Goal: Information Seeking & Learning: Learn about a topic

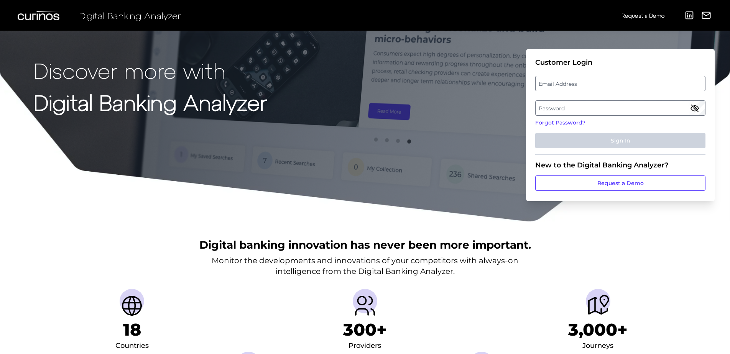
click at [581, 83] on label "Email Address" at bounding box center [620, 84] width 169 height 14
click at [581, 83] on input "email" at bounding box center [620, 83] width 170 height 15
click at [622, 87] on input "Email Address" at bounding box center [620, 83] width 170 height 15
click at [605, 107] on label "Password" at bounding box center [620, 108] width 169 height 14
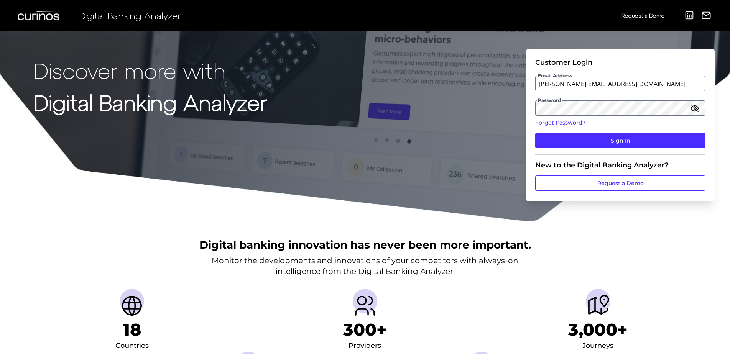
click at [696, 109] on icon "button" at bounding box center [694, 108] width 9 height 9
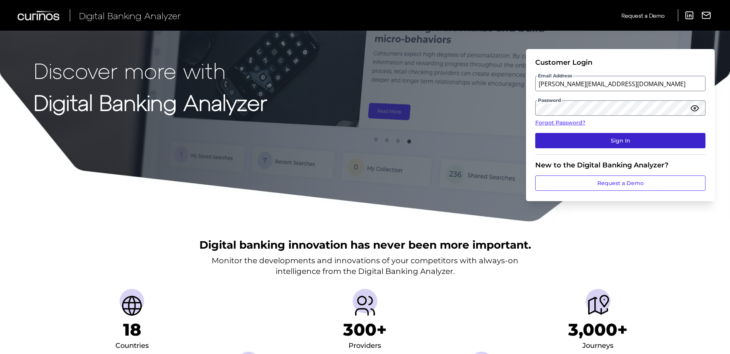
click at [570, 143] on button "Sign In" at bounding box center [620, 140] width 170 height 15
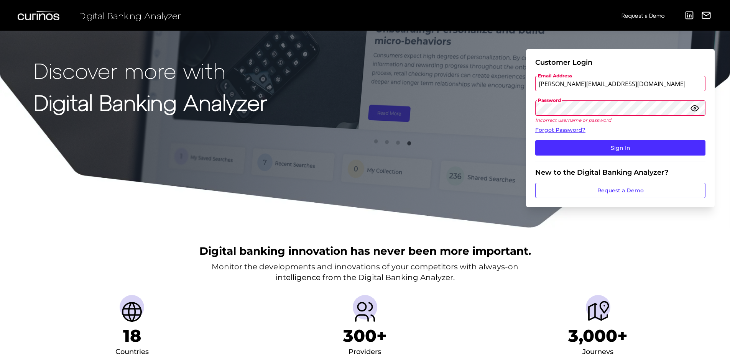
drag, startPoint x: 647, startPoint y: 93, endPoint x: 644, endPoint y: 86, distance: 7.7
click at [647, 89] on fieldset "Customer Login Email Address [PERSON_NAME][EMAIL_ADDRESS][DOMAIN_NAME] Password…" at bounding box center [620, 110] width 170 height 104
click at [634, 85] on input "[PERSON_NAME][EMAIL_ADDRESS][DOMAIN_NAME]" at bounding box center [620, 83] width 170 height 15
drag, startPoint x: 634, startPoint y: 84, endPoint x: 463, endPoint y: 74, distance: 170.6
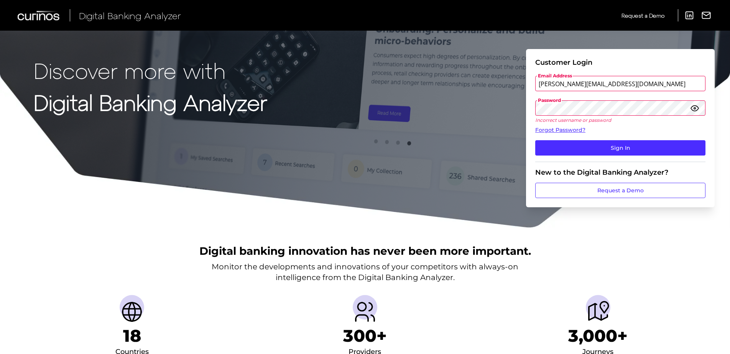
click at [463, 74] on div "Discover more with Digital Banking Analyzer Customer Login Email Address [PERSO…" at bounding box center [365, 114] width 730 height 229
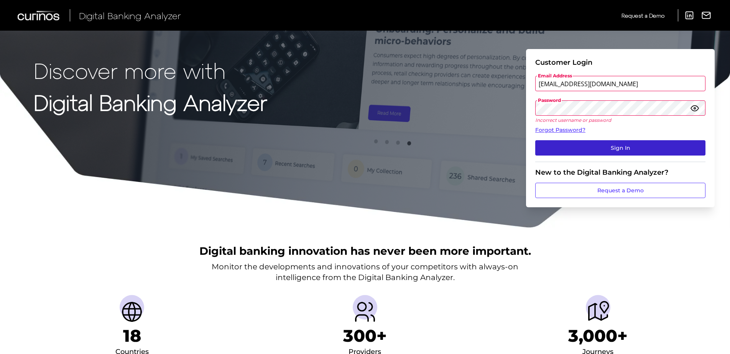
type input "[EMAIL_ADDRESS][DOMAIN_NAME]"
click at [616, 143] on button "Sign In" at bounding box center [620, 147] width 170 height 15
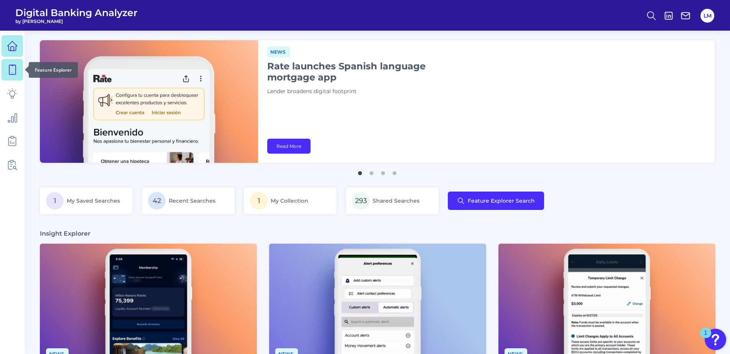
click at [15, 76] on link at bounding box center [12, 69] width 21 height 21
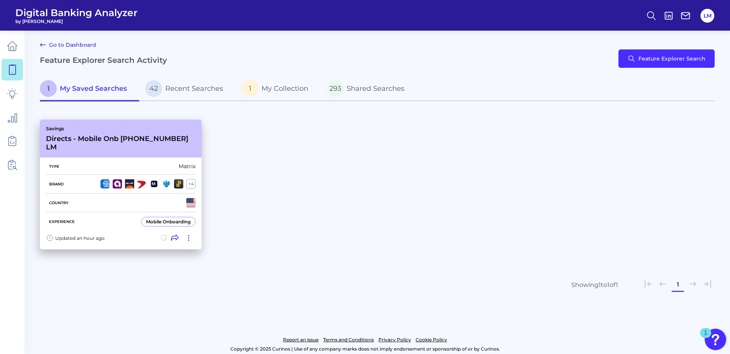
click at [144, 129] on p "Savings" at bounding box center [121, 129] width 150 height 6
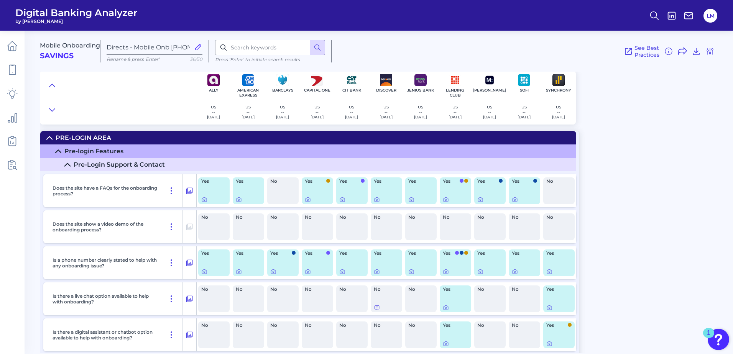
click at [59, 153] on icon at bounding box center [58, 151] width 6 height 6
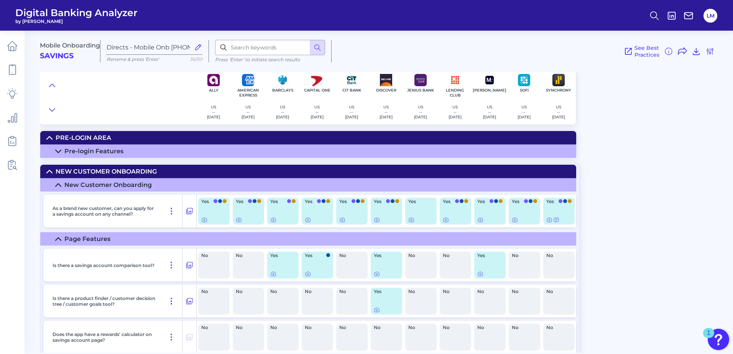
click at [59, 153] on icon at bounding box center [58, 151] width 6 height 6
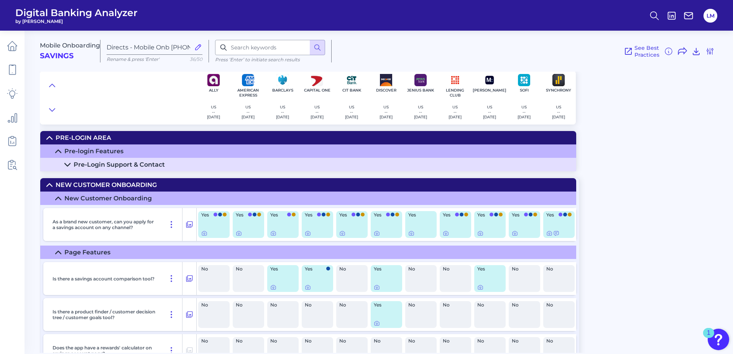
click at [67, 165] on icon at bounding box center [67, 165] width 6 height 6
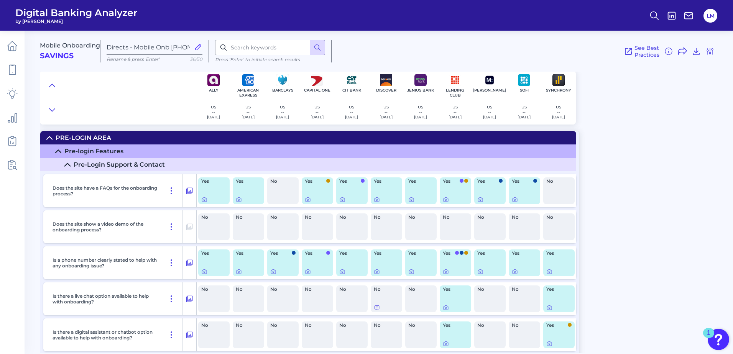
click at [675, 213] on div "Mobile Onboarding Savings Directs - Mobile Onb [PHONE_NUMBER] LM Rename & press…" at bounding box center [386, 189] width 693 height 328
click at [50, 137] on icon at bounding box center [49, 138] width 5 height 3
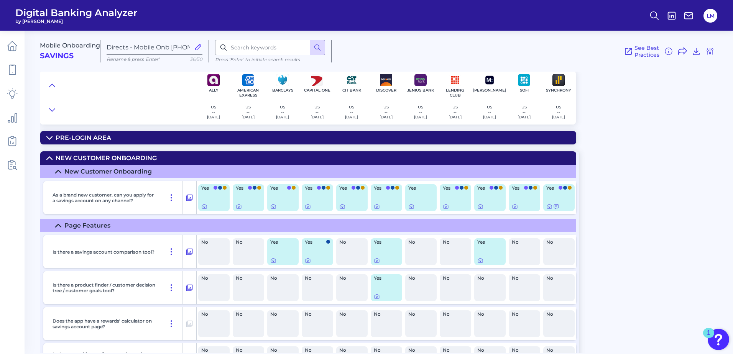
click at [48, 161] on icon at bounding box center [49, 158] width 6 height 6
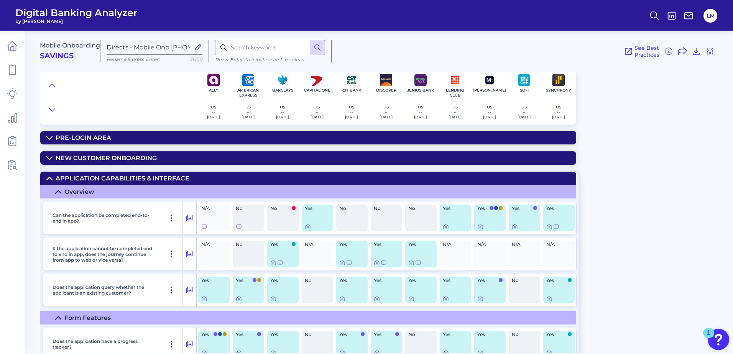
click at [56, 176] on div "Application Capabilities & Interface" at bounding box center [123, 178] width 134 height 7
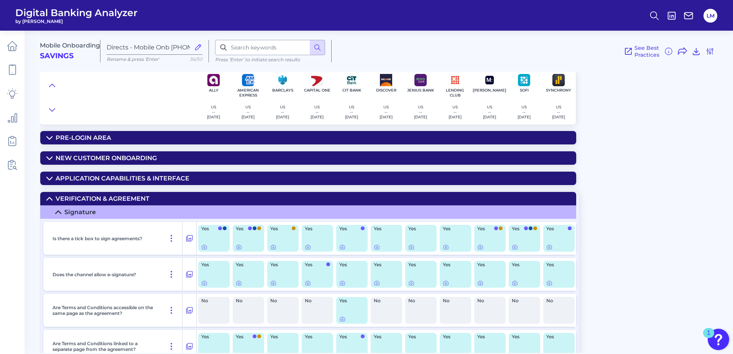
click at [51, 202] on icon at bounding box center [49, 199] width 6 height 6
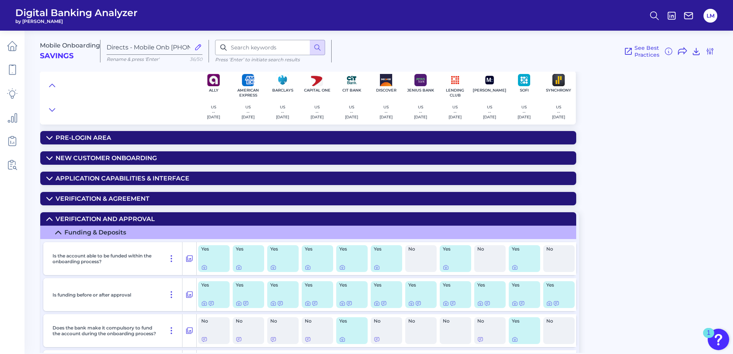
click at [46, 219] on summary "Verification and Approval" at bounding box center [308, 218] width 536 height 13
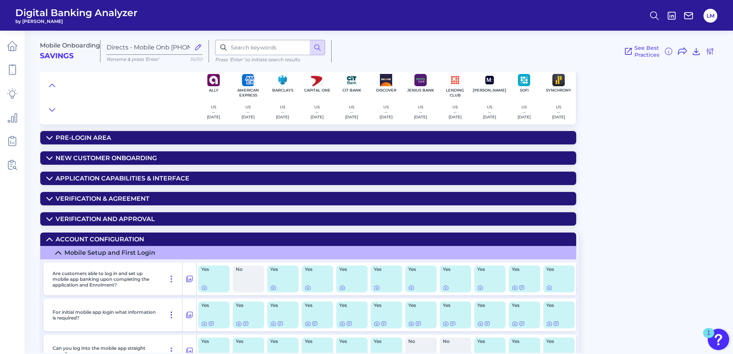
click at [49, 242] on icon at bounding box center [49, 240] width 6 height 6
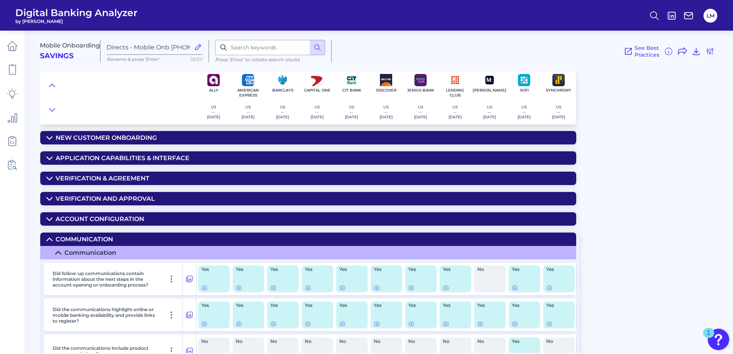
scroll to position [40, 0]
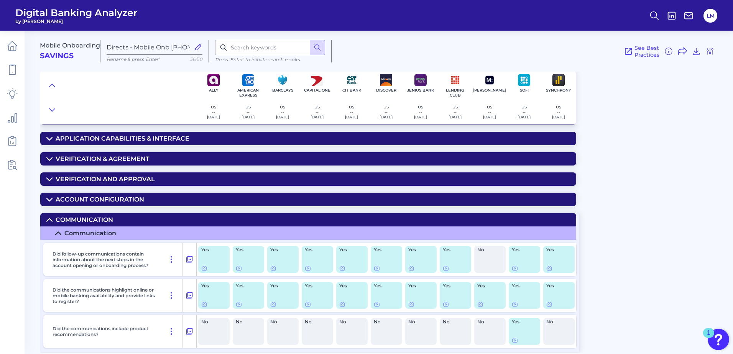
click at [49, 216] on summary "Communication" at bounding box center [308, 219] width 536 height 13
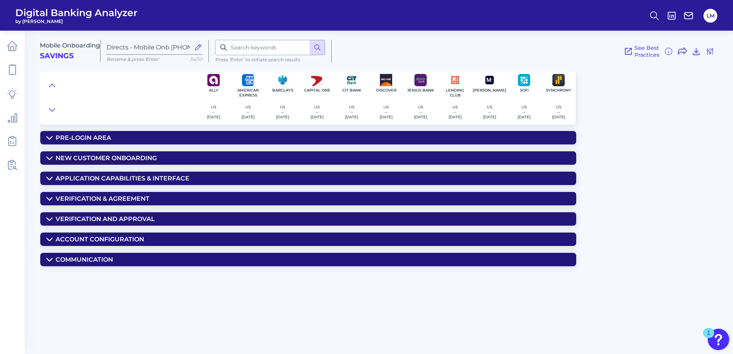
click at [48, 140] on icon at bounding box center [49, 138] width 6 height 6
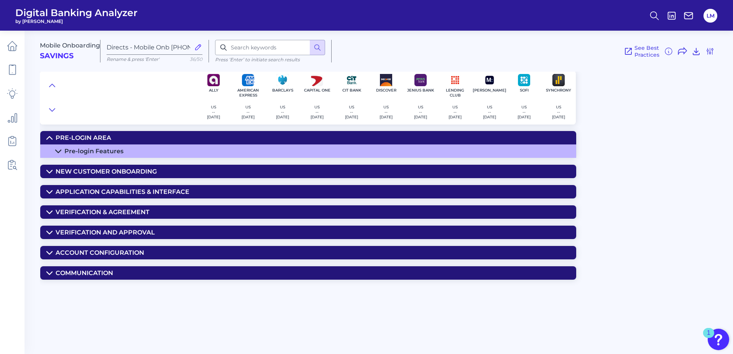
click at [61, 150] on summary "Pre-login Features" at bounding box center [308, 151] width 536 height 13
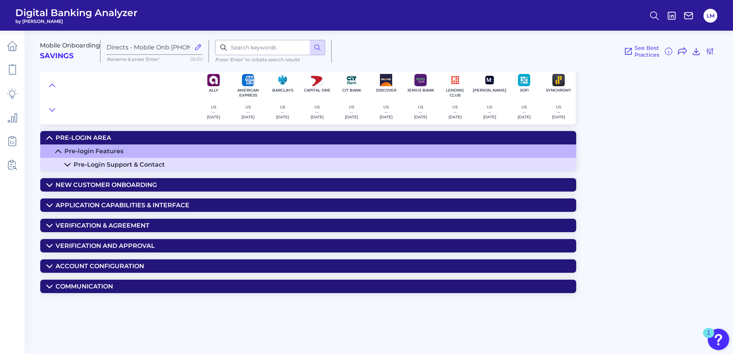
click at [69, 167] on icon at bounding box center [67, 165] width 6 height 6
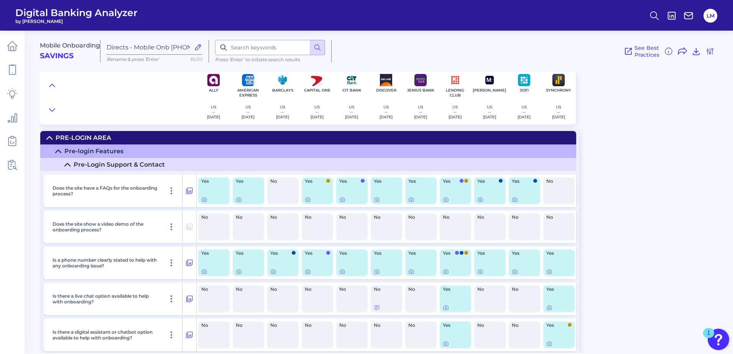
click at [64, 164] on summary "Pre-Login Support & Contact" at bounding box center [308, 164] width 536 height 13
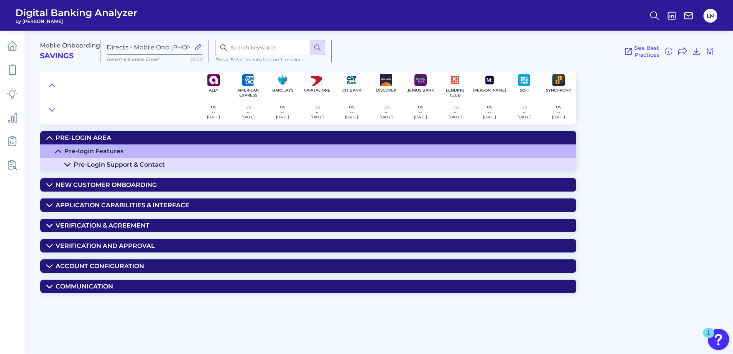
click at [46, 188] on summary "New Customer Onboarding" at bounding box center [308, 184] width 536 height 13
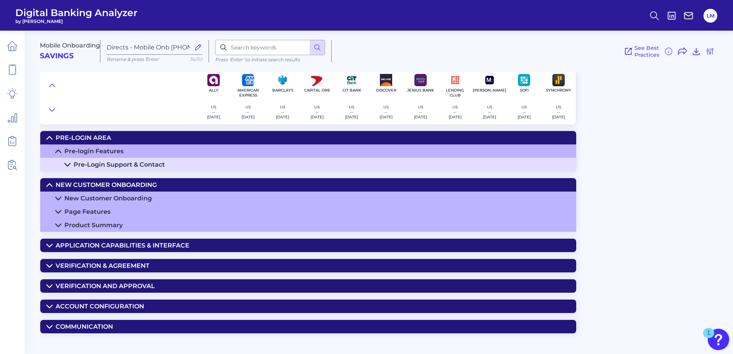
click at [56, 198] on summary "New Customer Onboarding" at bounding box center [308, 198] width 536 height 13
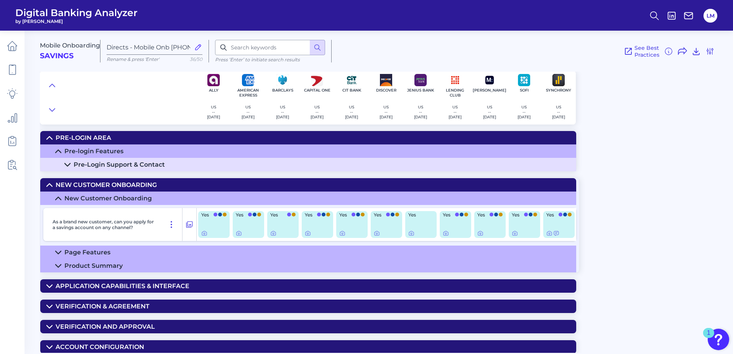
click at [56, 255] on icon at bounding box center [58, 253] width 6 height 6
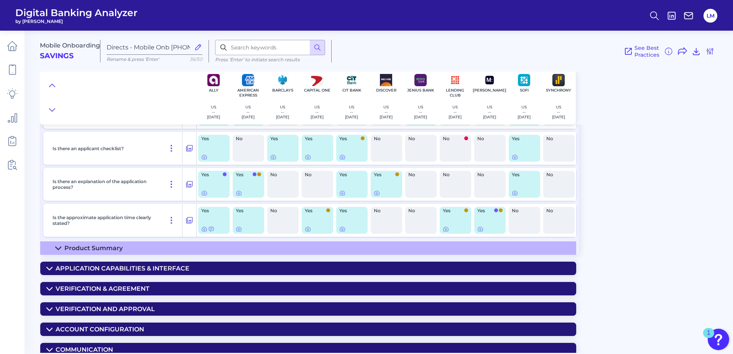
scroll to position [383, 0]
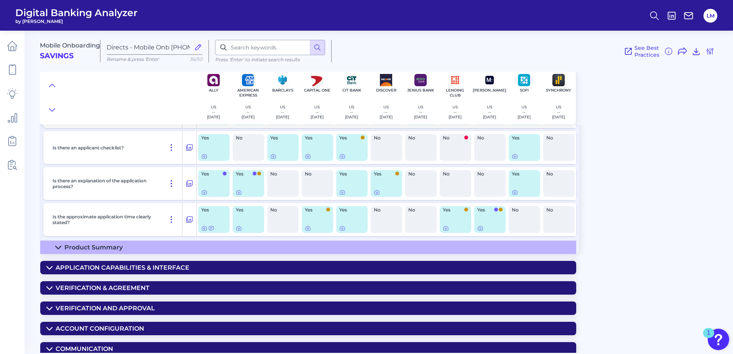
click at [56, 250] on icon at bounding box center [58, 248] width 6 height 6
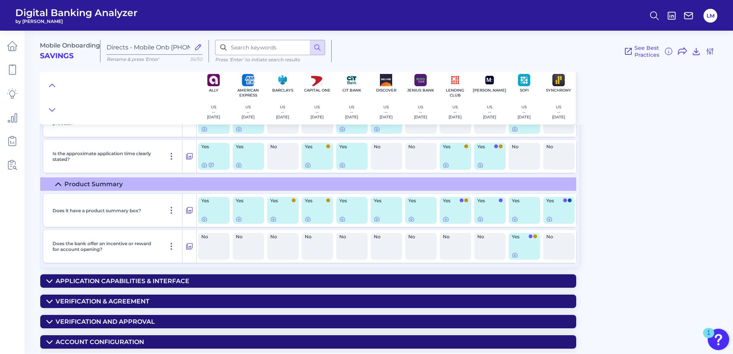
scroll to position [460, 0]
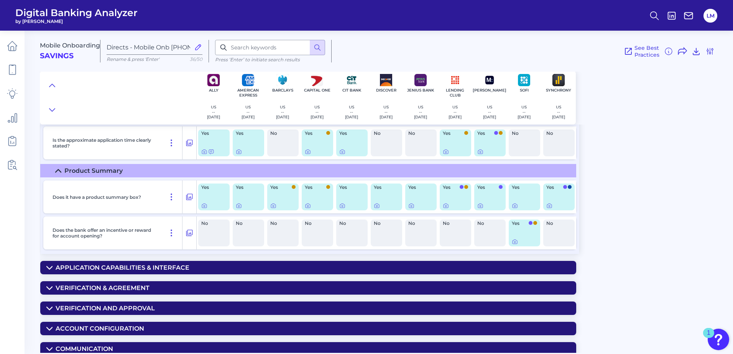
click at [51, 269] on icon at bounding box center [49, 268] width 6 height 6
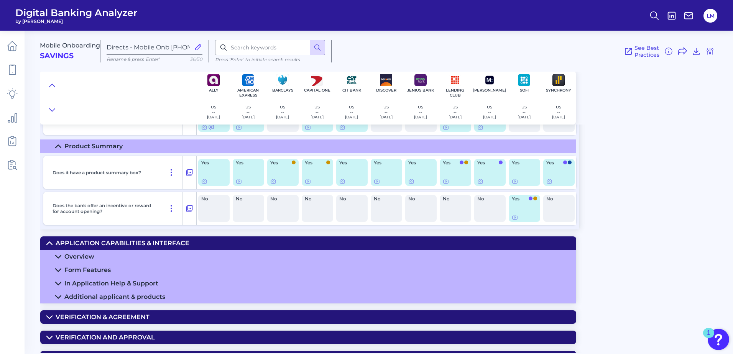
scroll to position [499, 0]
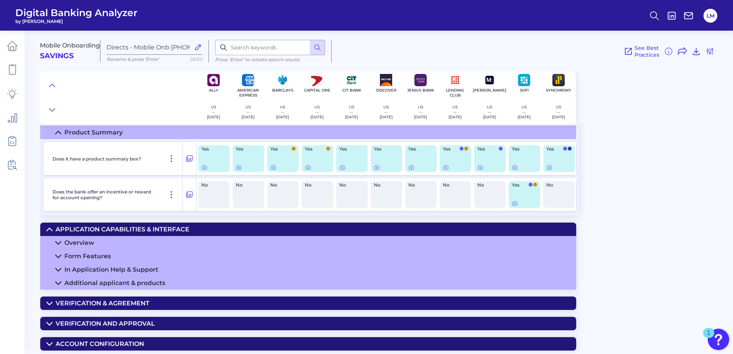
click at [54, 244] on summary "Overview" at bounding box center [308, 242] width 536 height 13
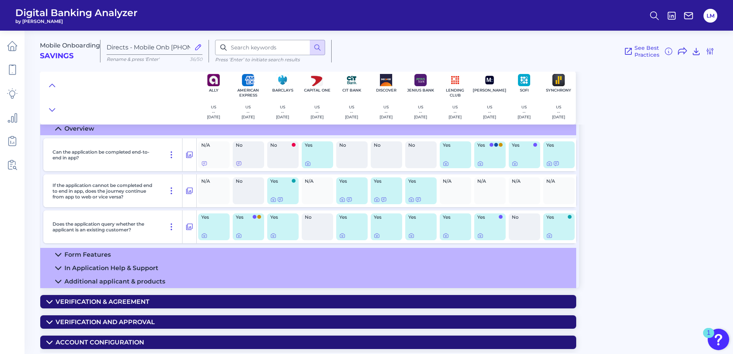
scroll to position [630, 0]
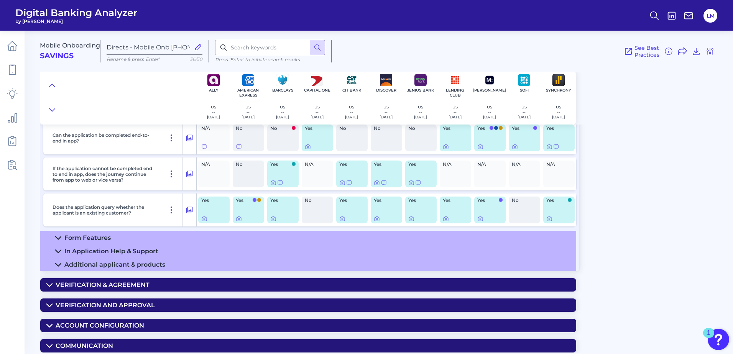
click at [70, 241] on div "Form Features" at bounding box center [87, 237] width 46 height 7
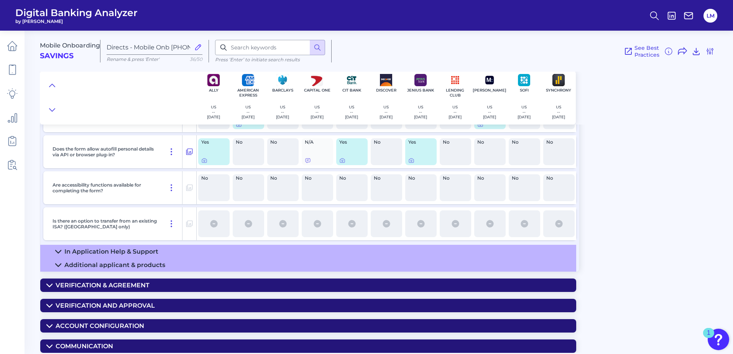
scroll to position [1211, 0]
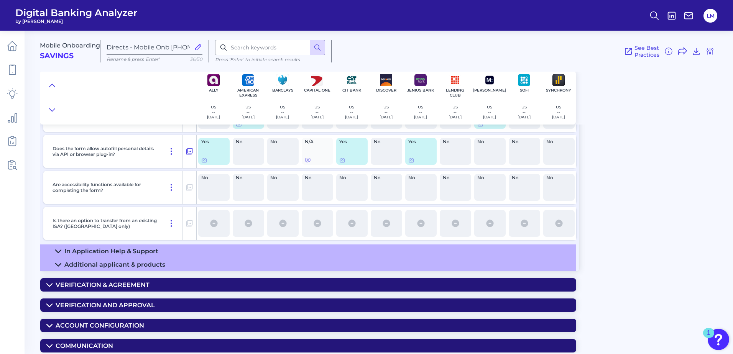
click at [138, 253] on div "In Application Help & Support" at bounding box center [111, 251] width 94 height 7
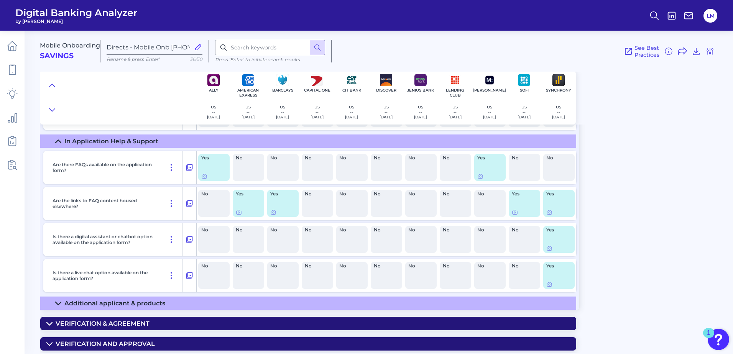
scroll to position [1360, 0]
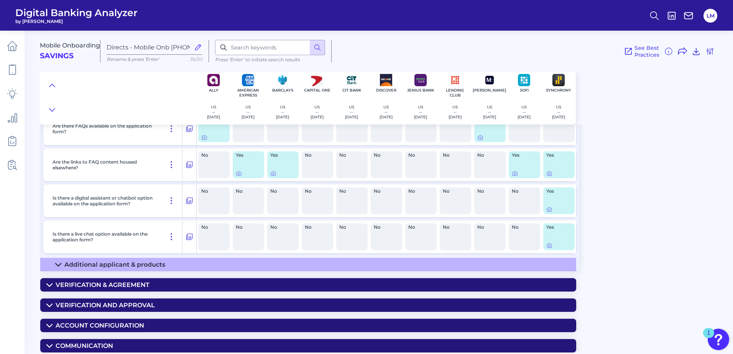
click at [115, 266] on div "Additional applicant & products" at bounding box center [114, 264] width 101 height 7
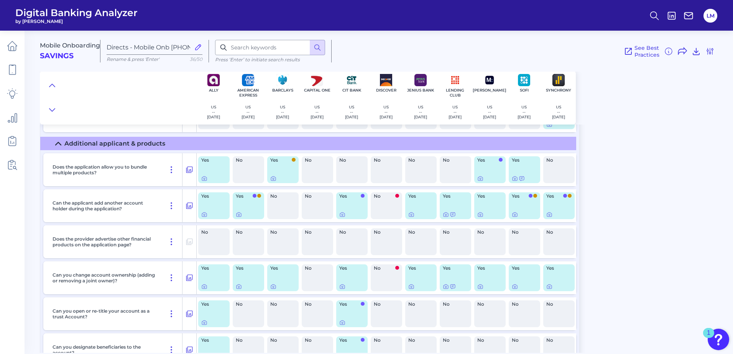
scroll to position [1475, 0]
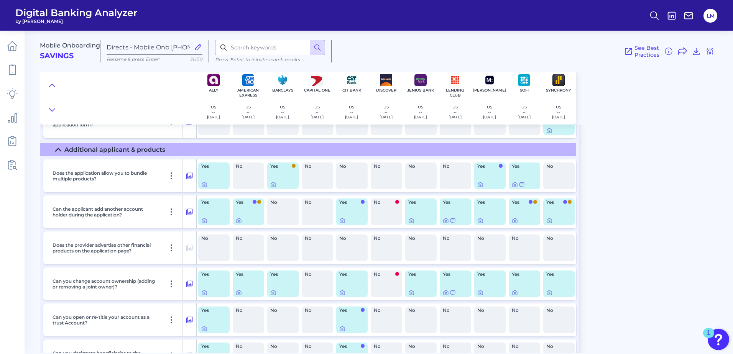
click at [58, 149] on icon at bounding box center [58, 150] width 6 height 6
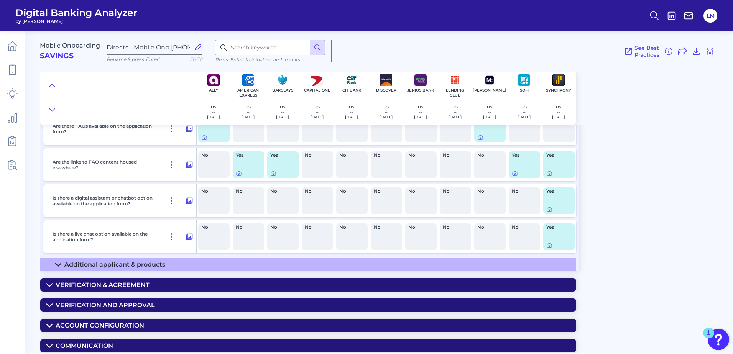
click at [80, 284] on div "Verification & Agreement" at bounding box center [103, 284] width 94 height 7
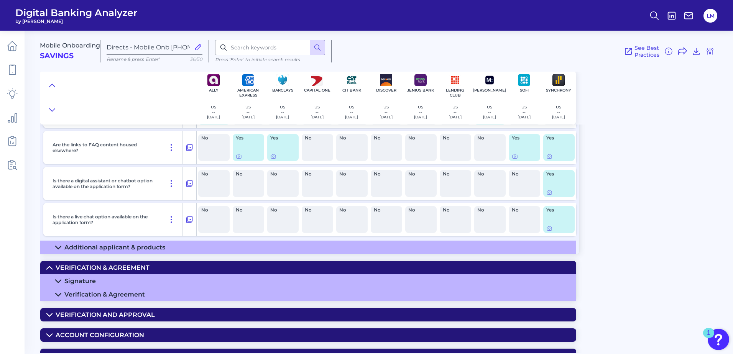
scroll to position [1387, 0]
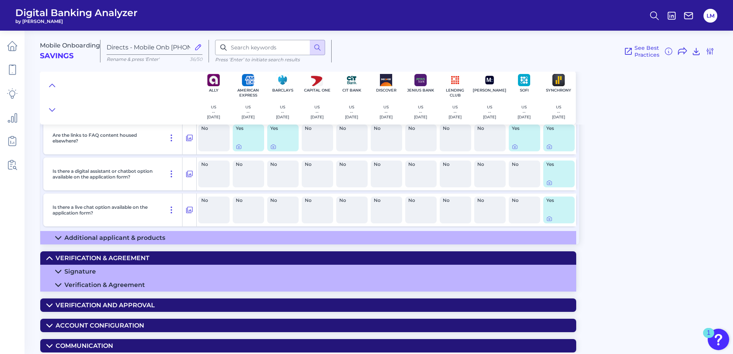
click at [82, 270] on div "Signature" at bounding box center [79, 271] width 31 height 7
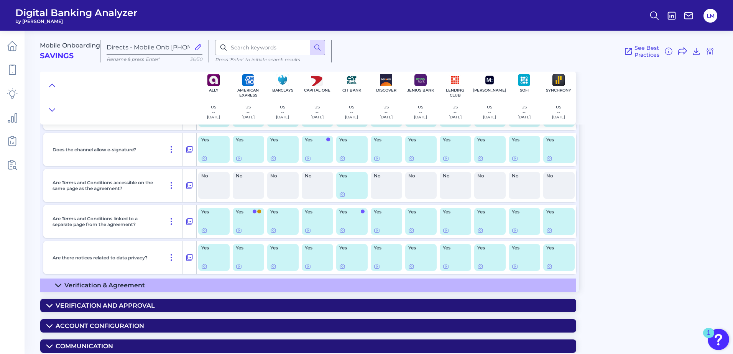
scroll to position [1571, 0]
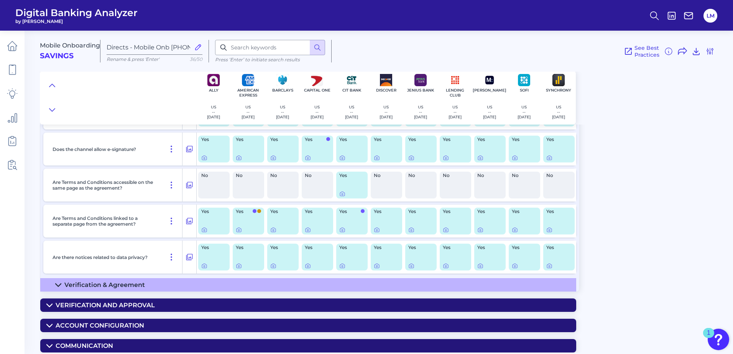
click at [108, 273] on div "Are there notices related to data privacy?" at bounding box center [115, 257] width 133 height 33
click at [106, 282] on div "Verification & Agreement" at bounding box center [104, 284] width 81 height 7
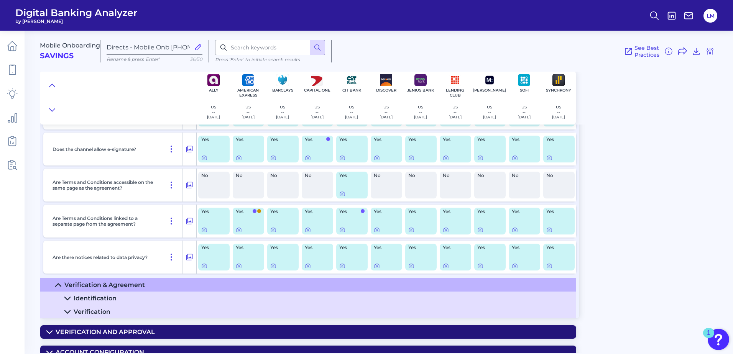
scroll to position [1598, 0]
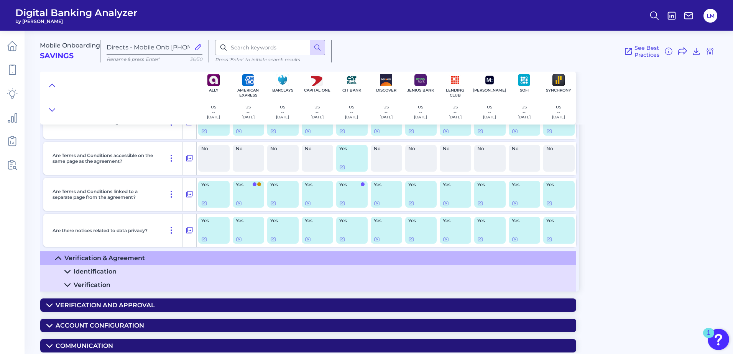
click at [106, 277] on summary "Identification" at bounding box center [308, 271] width 536 height 13
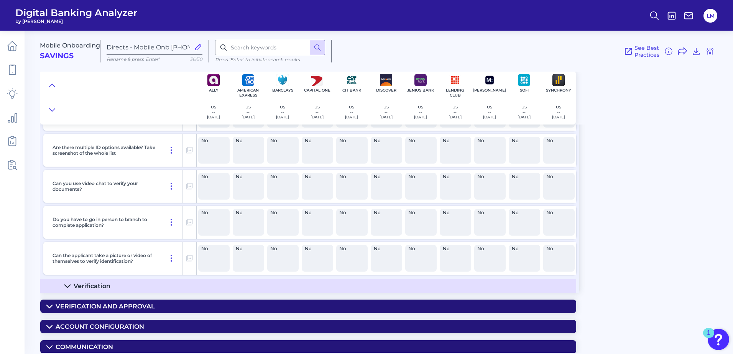
scroll to position [1891, 0]
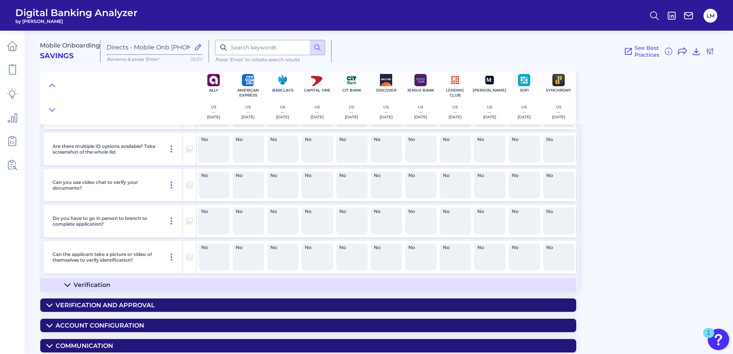
click at [99, 288] on div "Verification" at bounding box center [92, 284] width 37 height 7
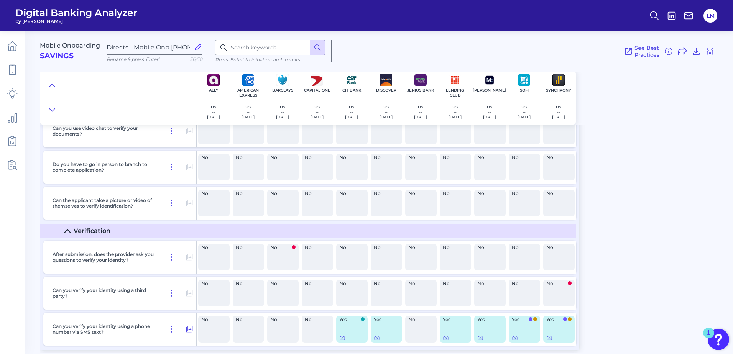
scroll to position [2004, 0]
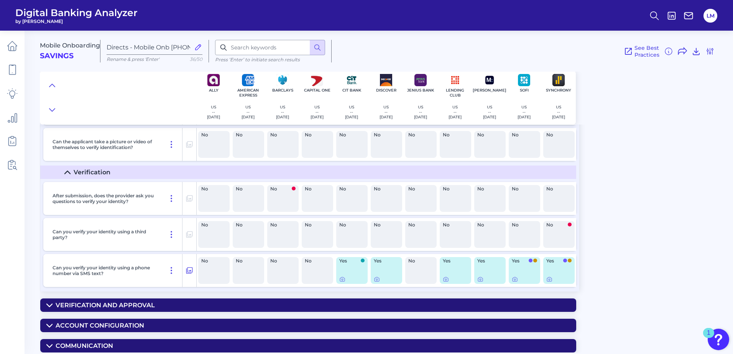
click at [151, 299] on summary "Verification and Approval" at bounding box center [308, 305] width 536 height 13
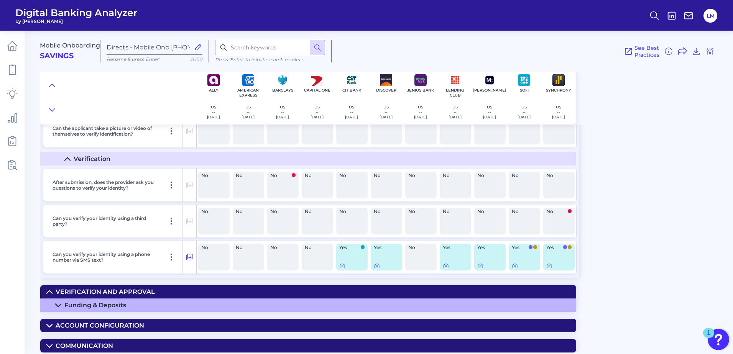
click at [150, 298] on summary "Verification and Approval" at bounding box center [308, 291] width 536 height 13
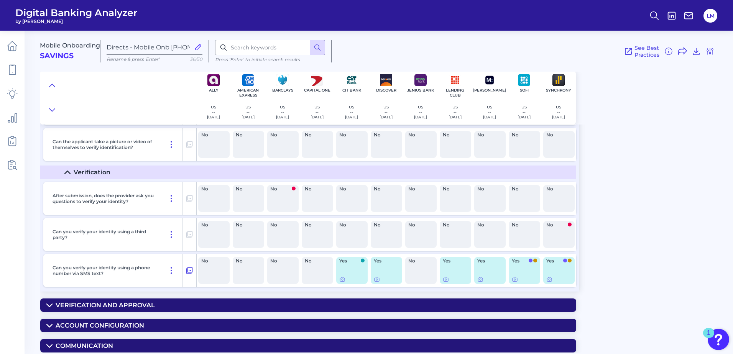
click at [148, 307] on div "Verification and Approval" at bounding box center [105, 305] width 99 height 7
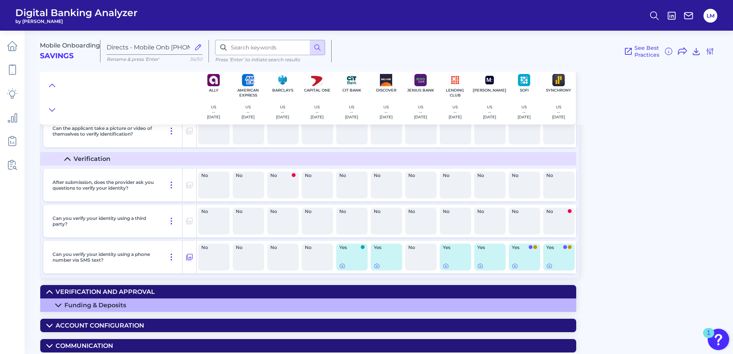
click at [149, 307] on summary "Funding & Deposits" at bounding box center [308, 305] width 536 height 13
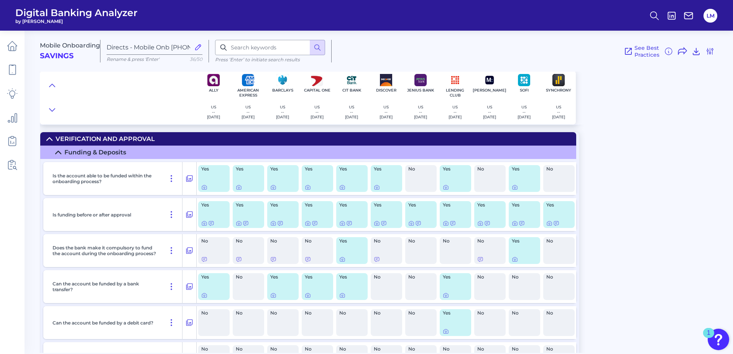
scroll to position [2171, 0]
click at [648, 181] on div "Mobile Onboarding Savings Directs - Mobile Onb [PHONE_NUMBER] LM Rename & press…" at bounding box center [386, 189] width 693 height 328
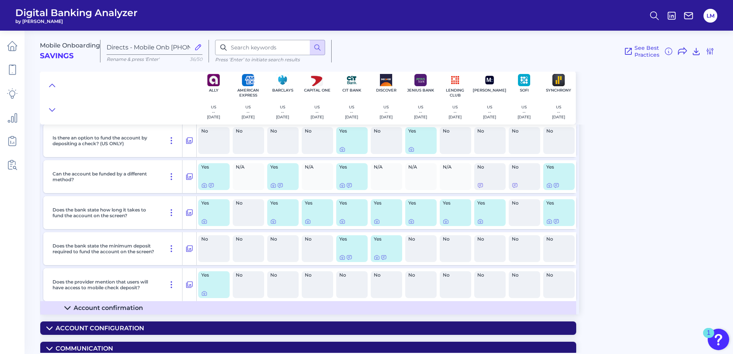
scroll to position [2644, 0]
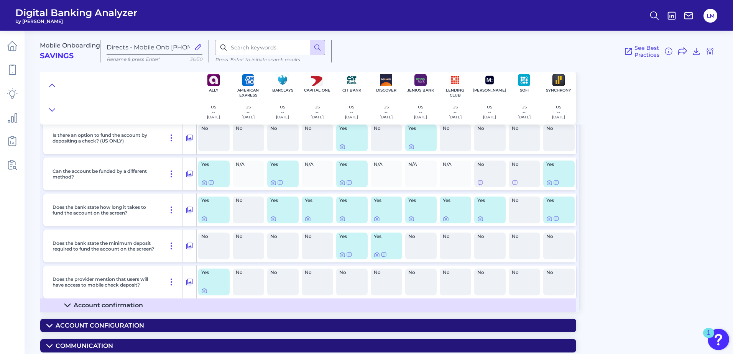
click at [92, 306] on div "Account confirmation" at bounding box center [108, 305] width 69 height 7
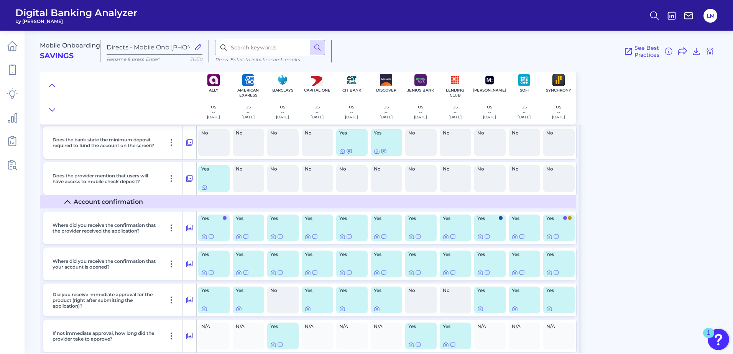
scroll to position [2901, 0]
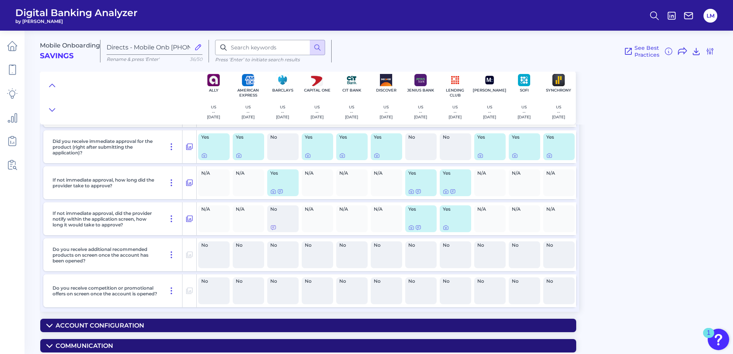
click at [109, 322] on div "Account Configuration" at bounding box center [100, 325] width 89 height 7
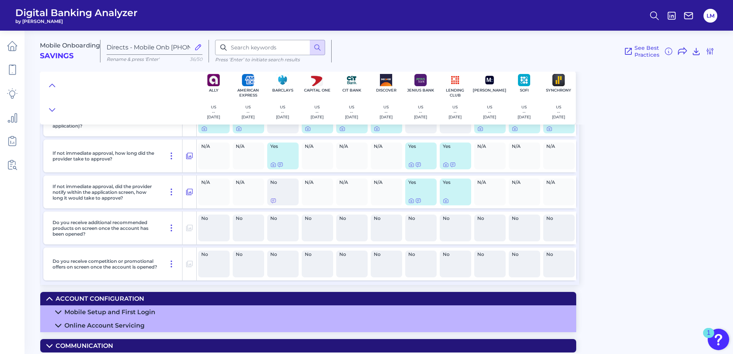
click at [119, 311] on div "Mobile Setup and First Login" at bounding box center [109, 312] width 91 height 7
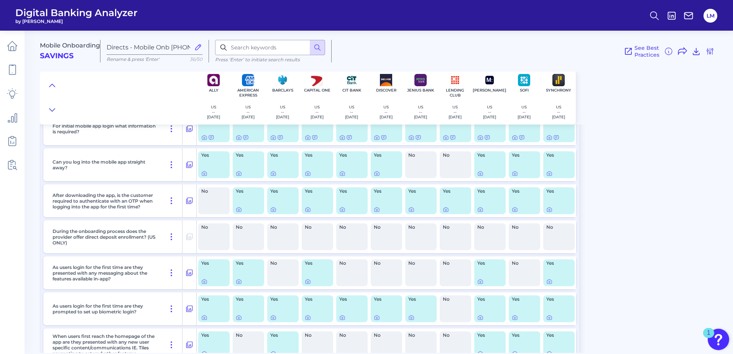
scroll to position [3220, 0]
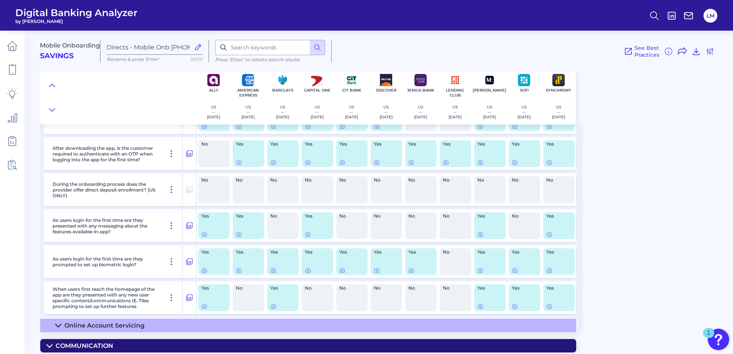
click at [93, 329] on div "Online Account Servicing" at bounding box center [104, 325] width 80 height 7
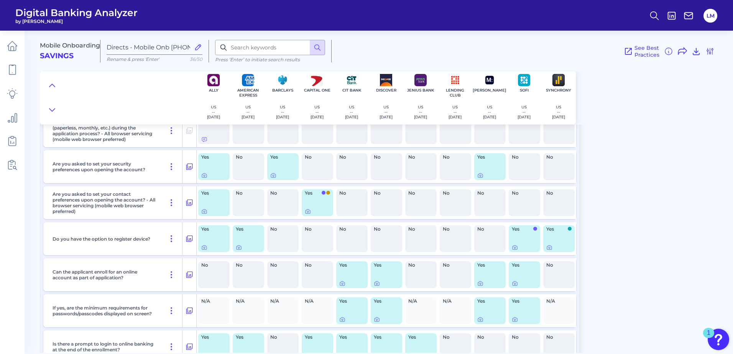
scroll to position [3527, 0]
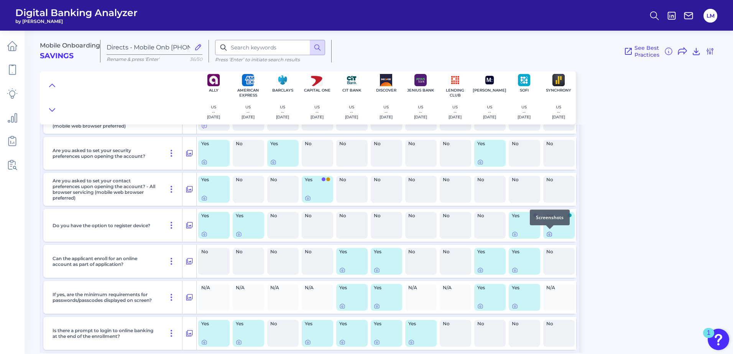
click at [552, 235] on icon at bounding box center [549, 234] width 5 height 4
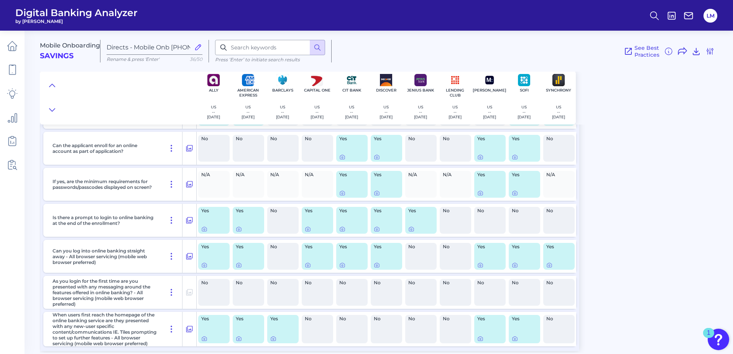
scroll to position [3665, 0]
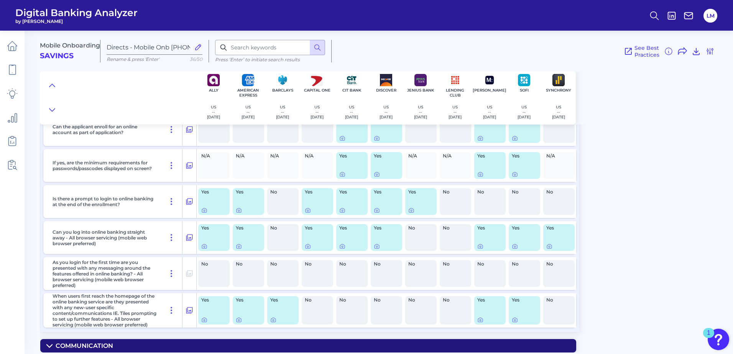
click at [318, 350] on summary "Communication" at bounding box center [308, 345] width 536 height 13
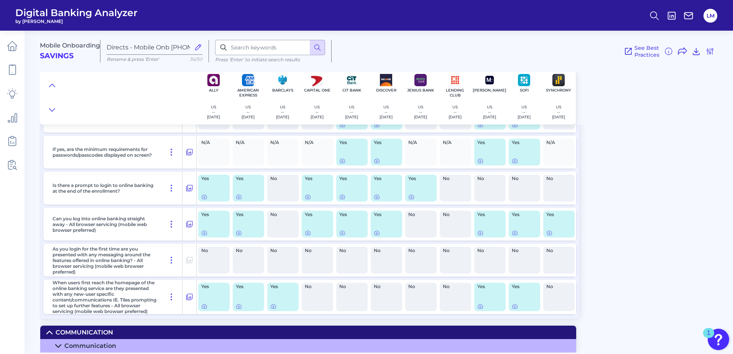
scroll to position [3678, 0]
click at [267, 349] on summary "Communication" at bounding box center [308, 345] width 536 height 13
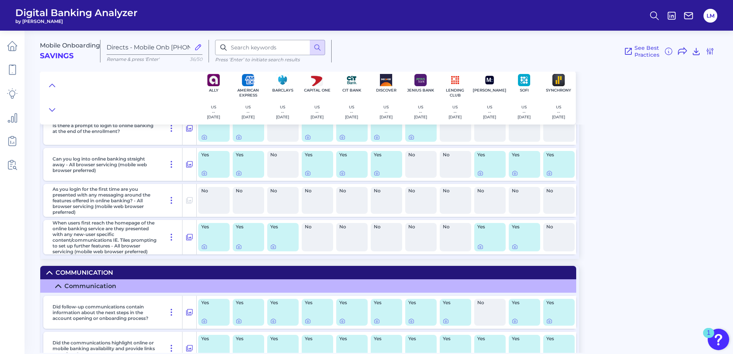
scroll to position [3791, 0]
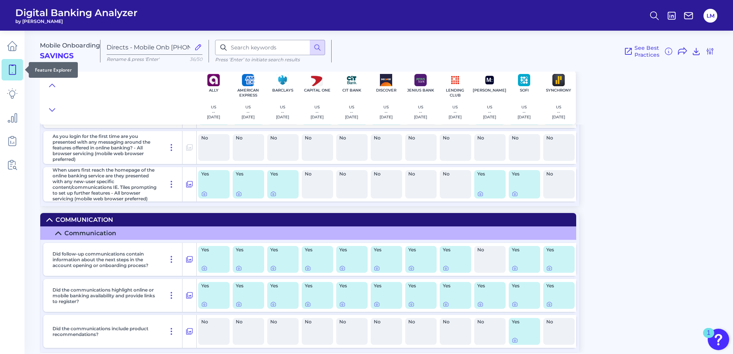
click at [15, 71] on icon at bounding box center [12, 69] width 11 height 11
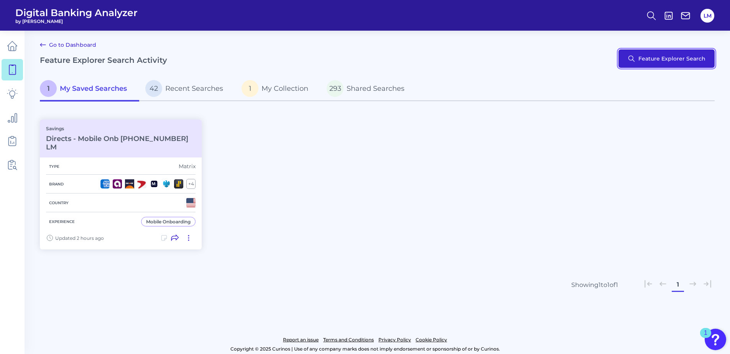
click at [689, 56] on button "Feature Explorer Search" at bounding box center [667, 58] width 96 height 18
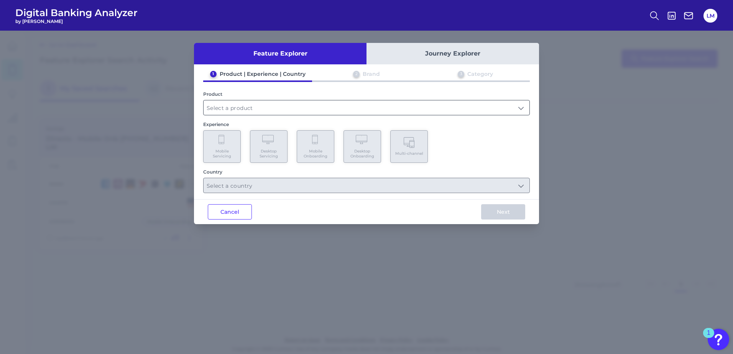
click at [282, 101] on input "text" at bounding box center [367, 107] width 326 height 15
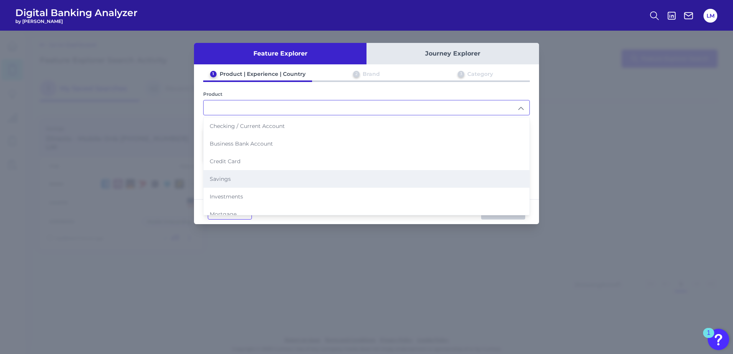
click at [255, 185] on li "Savings" at bounding box center [367, 179] width 326 height 18
type input "Savings"
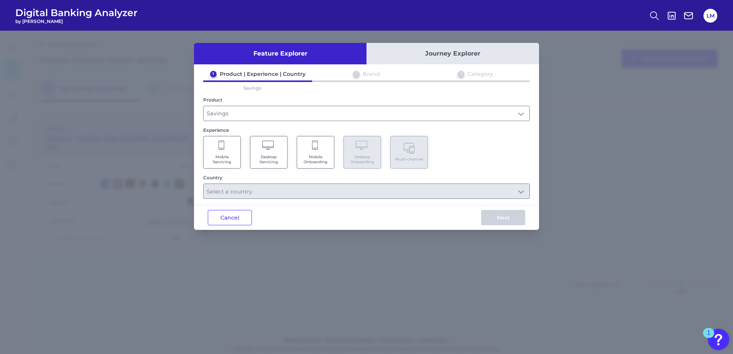
click at [215, 146] on Servicing "Mobile Servicing" at bounding box center [222, 152] width 38 height 33
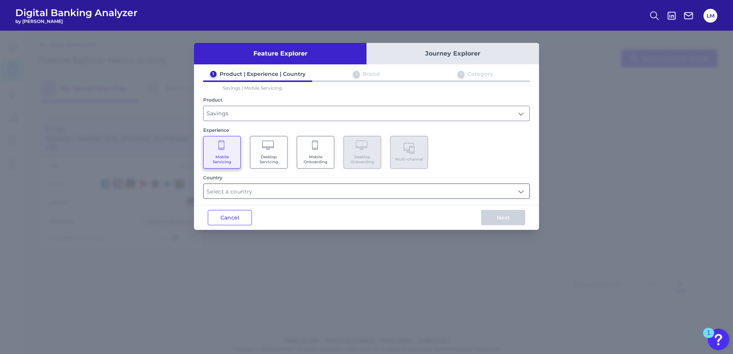
click at [247, 192] on input "text" at bounding box center [367, 191] width 326 height 15
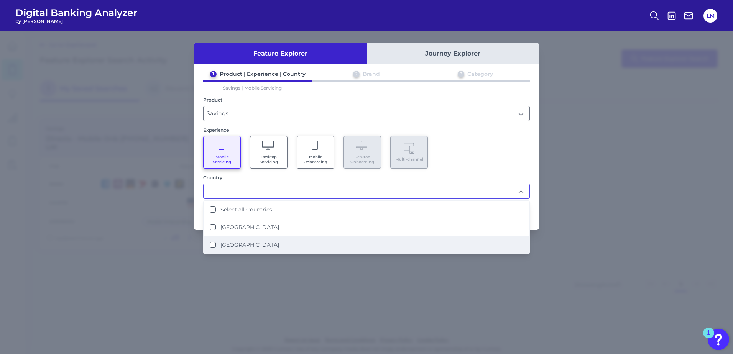
click at [234, 245] on label "[GEOGRAPHIC_DATA]" at bounding box center [249, 245] width 59 height 7
type input "[GEOGRAPHIC_DATA]"
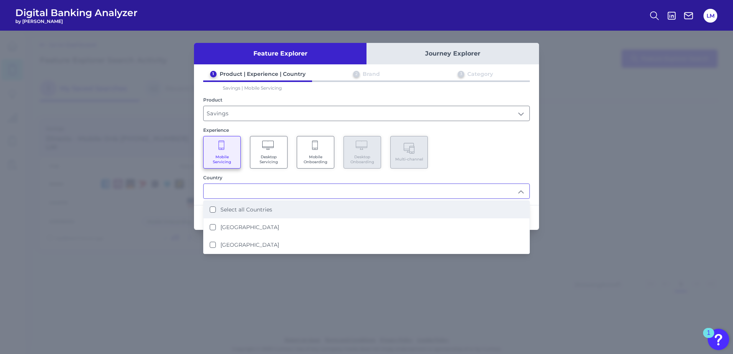
scroll to position [0, 0]
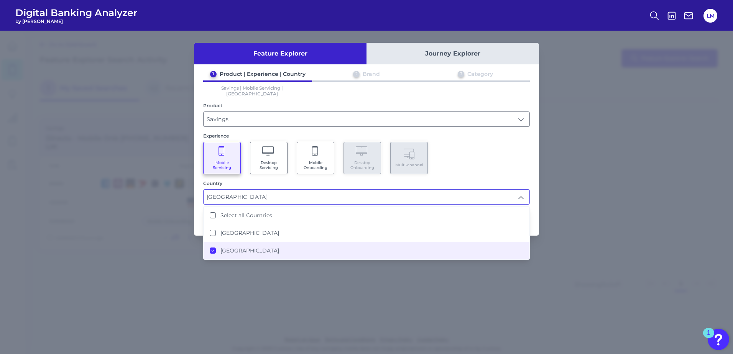
click at [486, 156] on div "Mobile Servicing Desktop Servicing Mobile Onboarding Desktop Onboarding Multi-c…" at bounding box center [366, 158] width 327 height 33
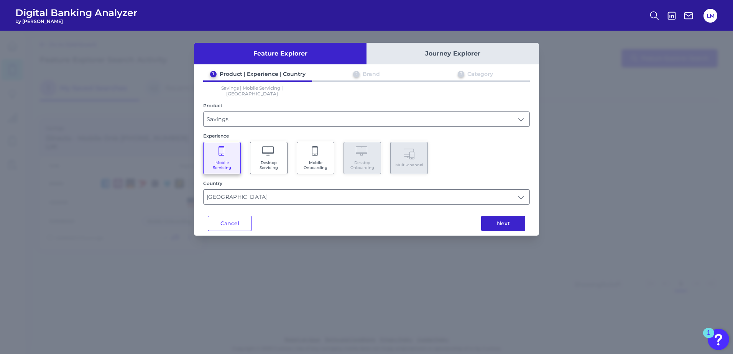
click at [489, 216] on button "Next" at bounding box center [503, 223] width 44 height 15
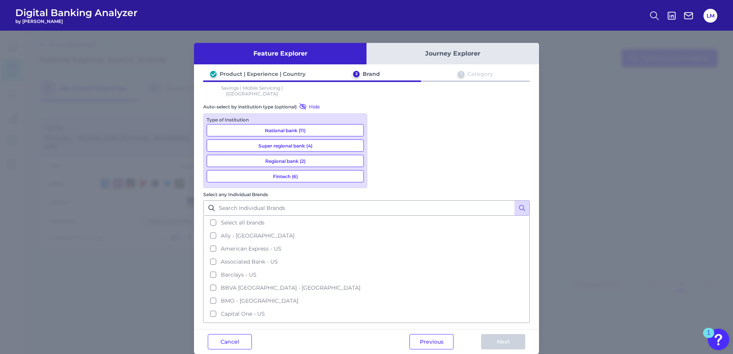
click at [294, 173] on button "Fintech (6)" at bounding box center [285, 176] width 157 height 12
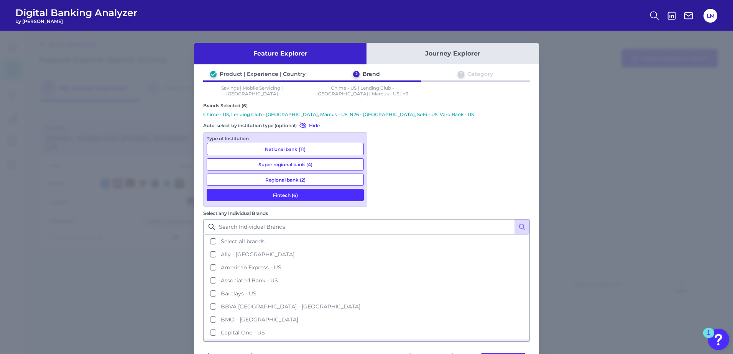
click at [263, 191] on button "Fintech (6)" at bounding box center [285, 195] width 157 height 12
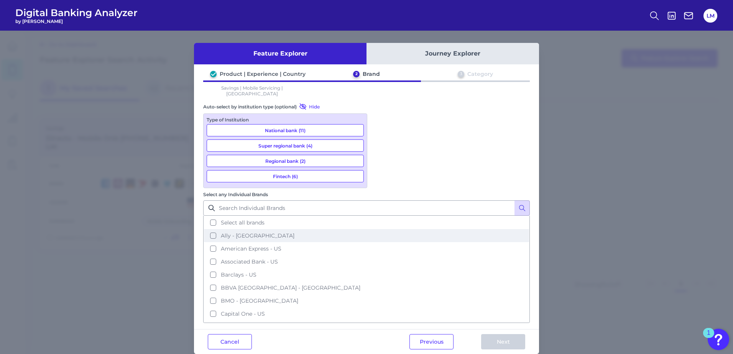
click at [378, 229] on button "Ally - [GEOGRAPHIC_DATA]" at bounding box center [366, 235] width 325 height 13
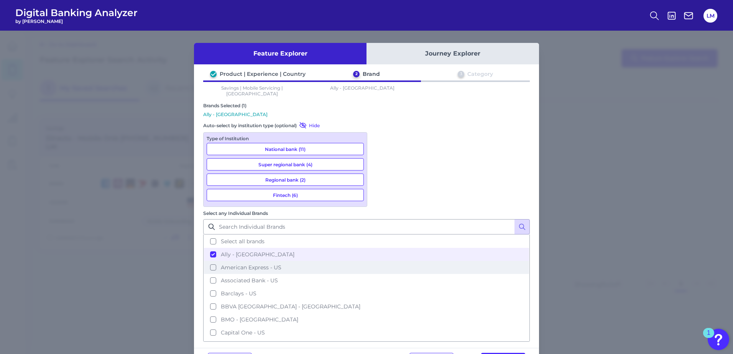
click at [379, 261] on button "American Express - US" at bounding box center [366, 267] width 325 height 13
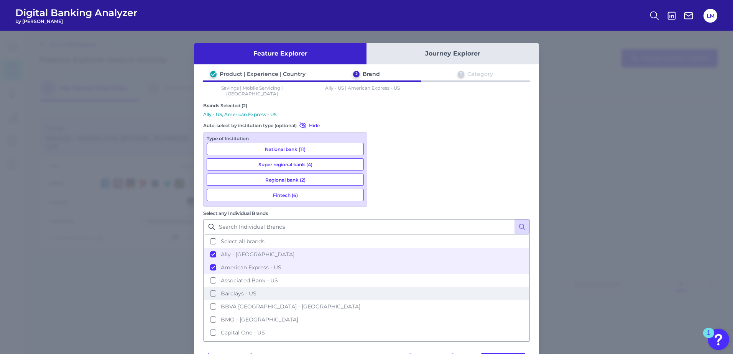
click at [382, 287] on button "Barclays - US" at bounding box center [366, 293] width 325 height 13
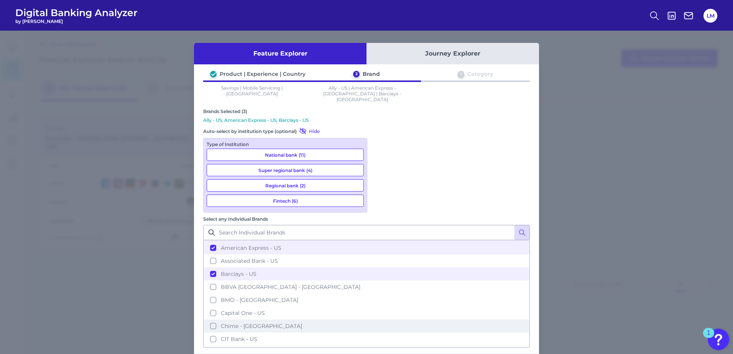
scroll to position [38, 0]
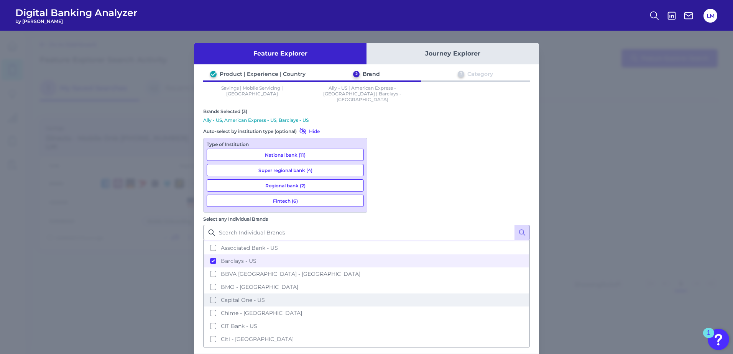
click at [380, 294] on button "Capital One - US" at bounding box center [366, 300] width 325 height 13
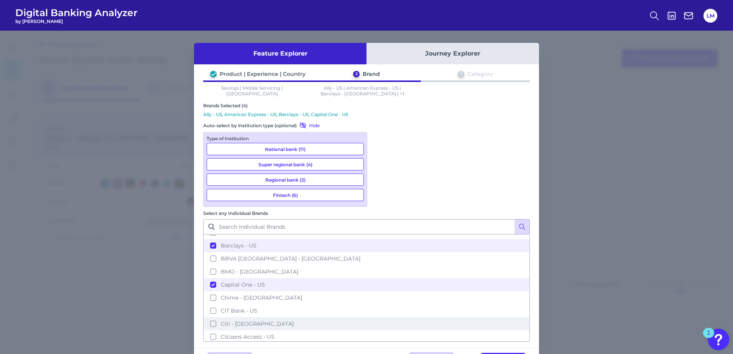
scroll to position [77, 0]
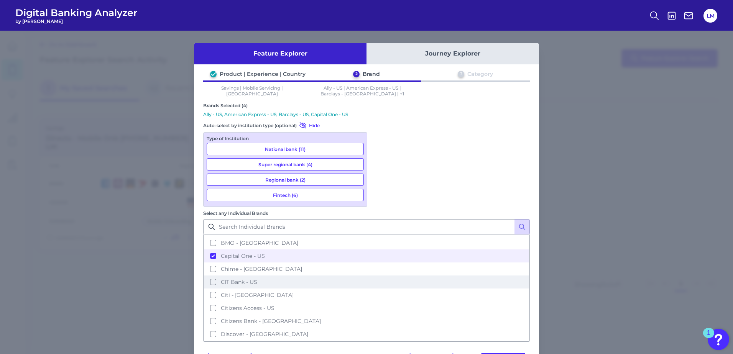
click at [378, 276] on button "CIT Bank - US" at bounding box center [366, 282] width 325 height 13
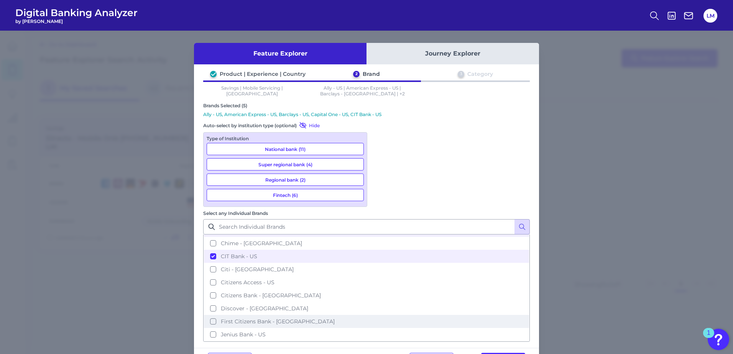
scroll to position [115, 0]
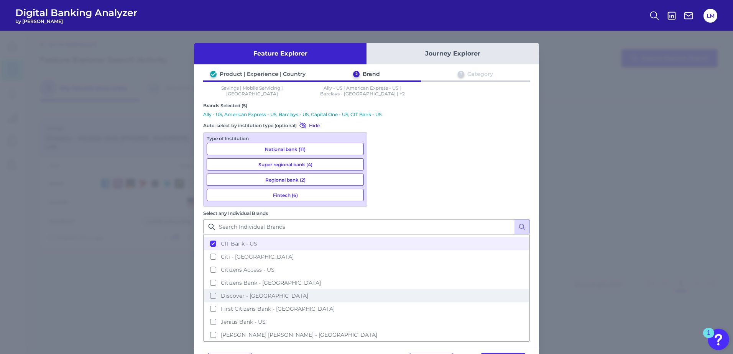
click at [382, 290] on button "Discover - [GEOGRAPHIC_DATA]" at bounding box center [366, 296] width 325 height 13
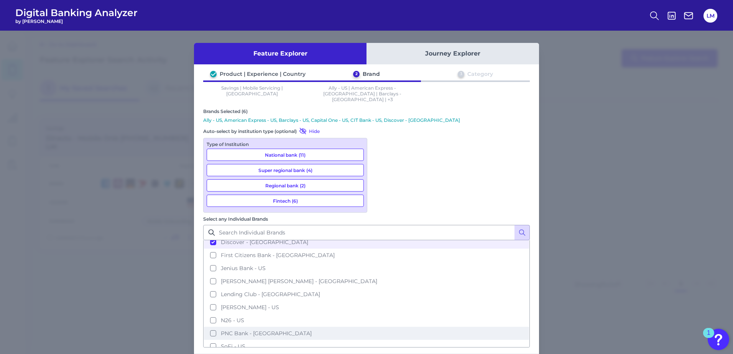
scroll to position [192, 0]
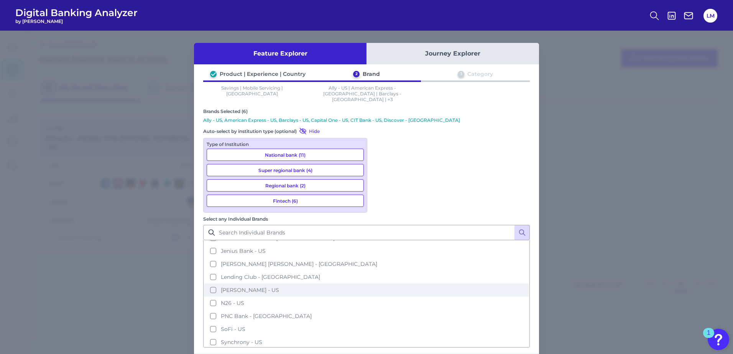
click at [382, 284] on button "[PERSON_NAME] - US" at bounding box center [366, 290] width 325 height 13
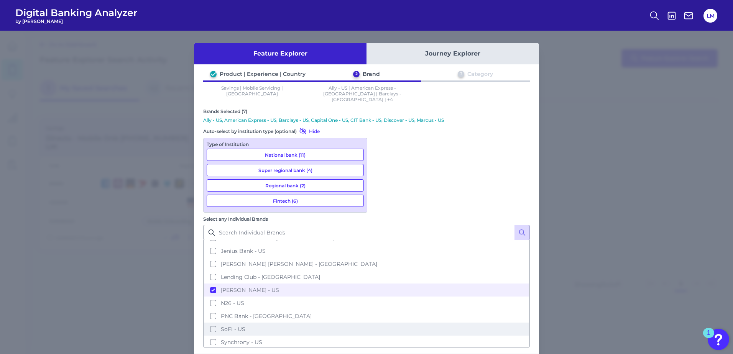
click at [378, 323] on button "SoFi - US" at bounding box center [366, 329] width 325 height 13
click at [381, 336] on button "Synchrony - US" at bounding box center [366, 342] width 325 height 13
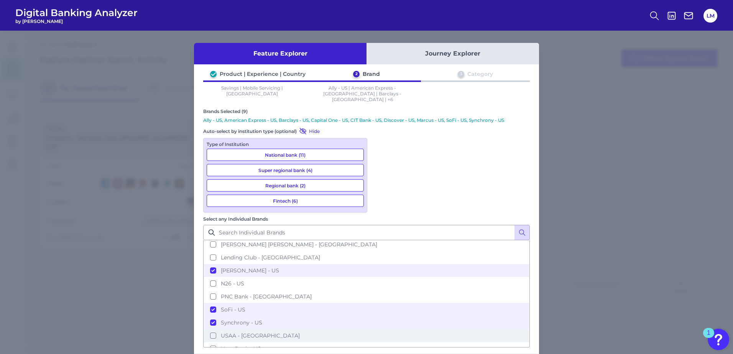
scroll to position [220, 0]
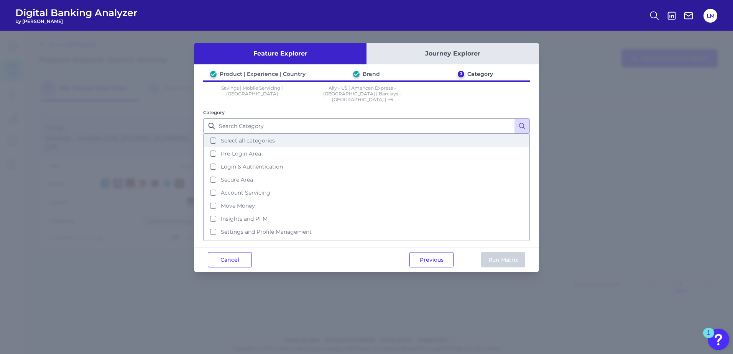
click at [247, 141] on button "Select all categories" at bounding box center [366, 140] width 325 height 13
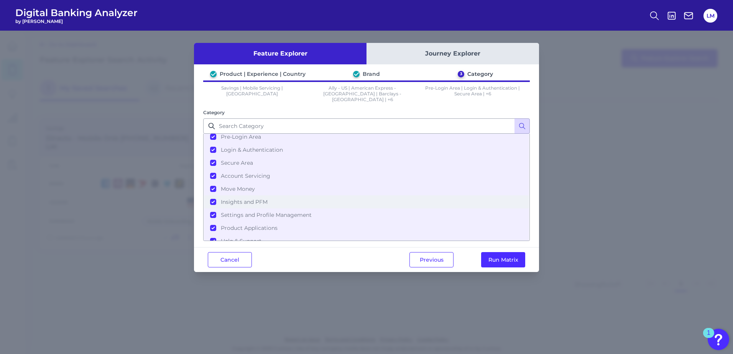
scroll to position [24, 0]
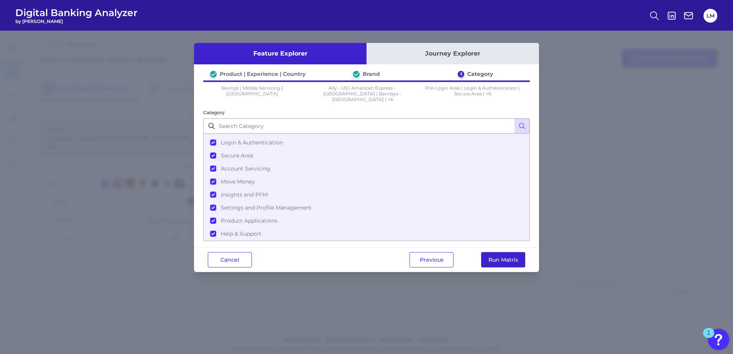
click at [518, 257] on button "Run Matrix" at bounding box center [503, 259] width 44 height 15
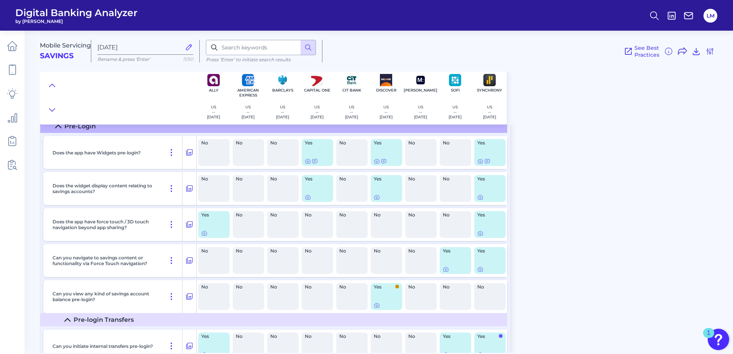
scroll to position [38, 0]
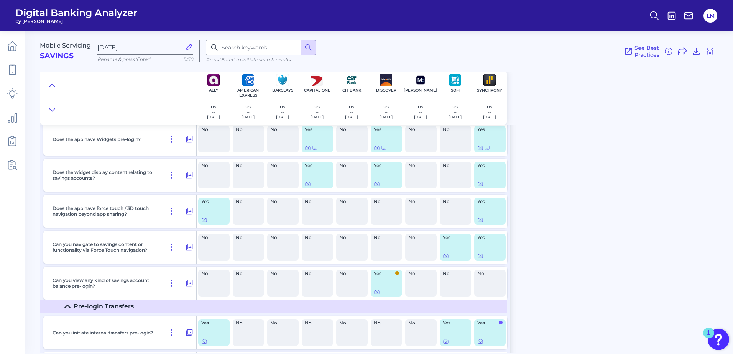
click at [654, 201] on div "Mobile Servicing Savings [DATE] Rename & press 'Enter' 11/50 Press ‘Enter’ to i…" at bounding box center [386, 189] width 693 height 328
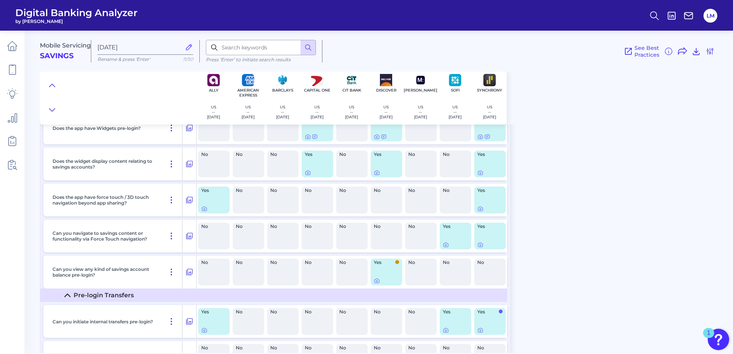
scroll to position [0, 0]
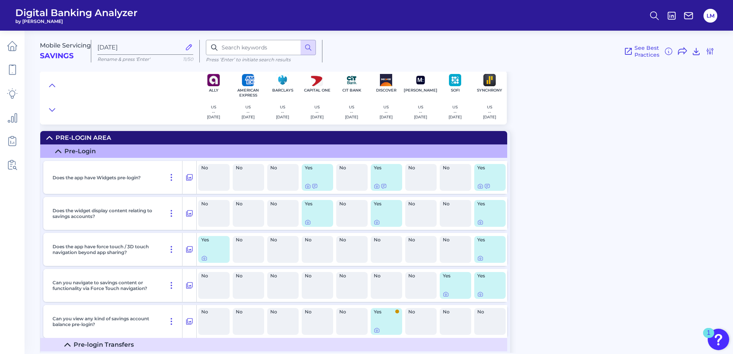
click at [47, 133] on summary "Pre-Login Area" at bounding box center [273, 137] width 467 height 13
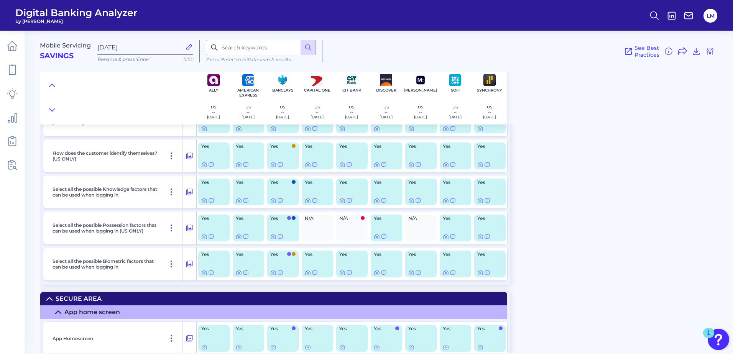
scroll to position [115, 0]
